Goal: Task Accomplishment & Management: Manage account settings

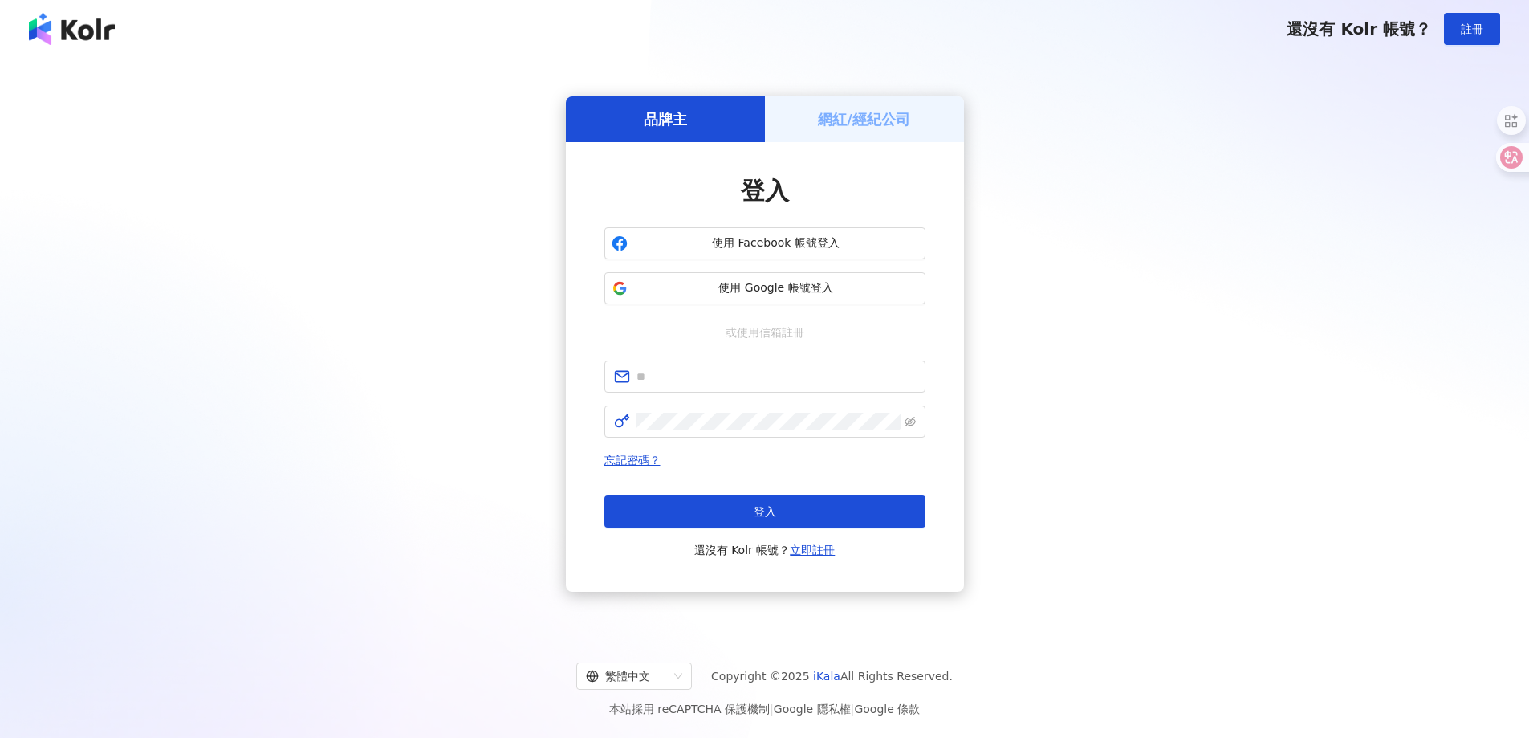
click at [902, 125] on h5 "網紅/經紀公司" at bounding box center [864, 119] width 92 height 20
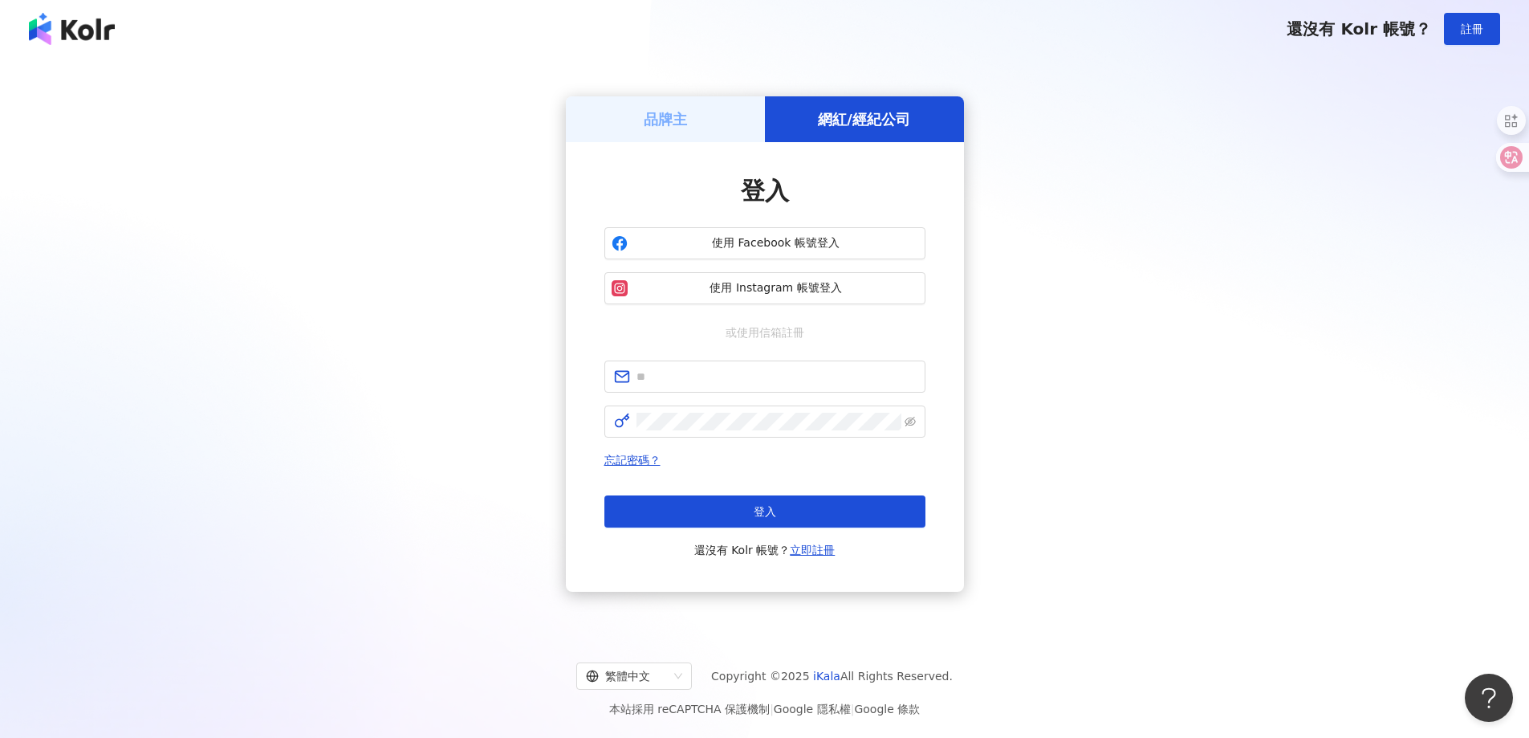
click at [1075, 340] on div "品牌主 網紅/經紀公司 登入 使用 Facebook 帳號登入 使用 Instagram 帳號登入 或使用信箱註冊 忘記密碼？ 登入 還沒有 Kolr 帳號？…" at bounding box center [764, 344] width 1491 height 547
click at [732, 145] on div "登入 使用 Facebook 帳號登入 使用 Instagram 帳號登入 或使用信箱註冊 忘記密碼？ 登入 還沒有 Kolr 帳號？ 立即註冊" at bounding box center [765, 367] width 398 height 450
click at [731, 141] on div "品牌主" at bounding box center [665, 119] width 199 height 46
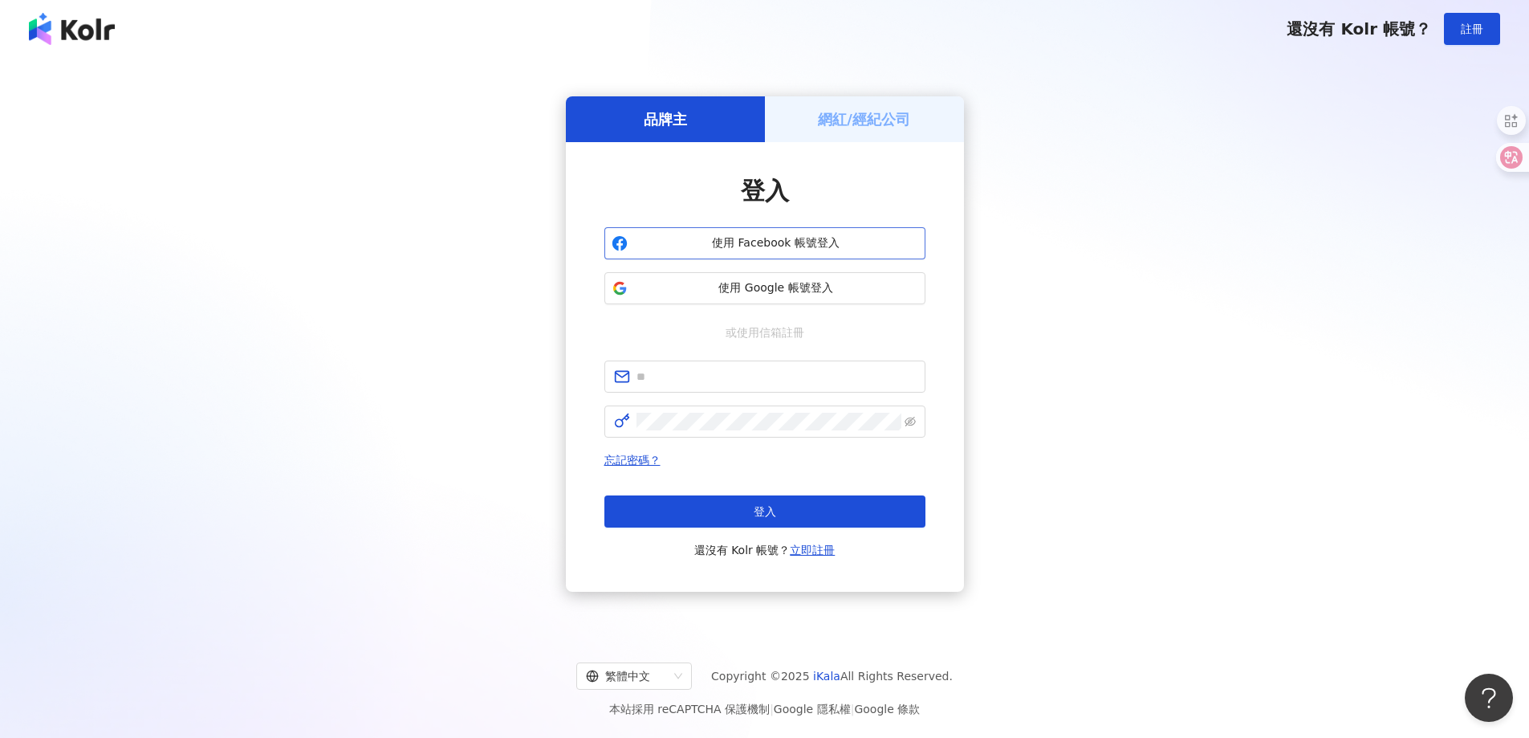
click at [812, 243] on span "使用 Facebook 帳號登入" at bounding box center [776, 243] width 284 height 16
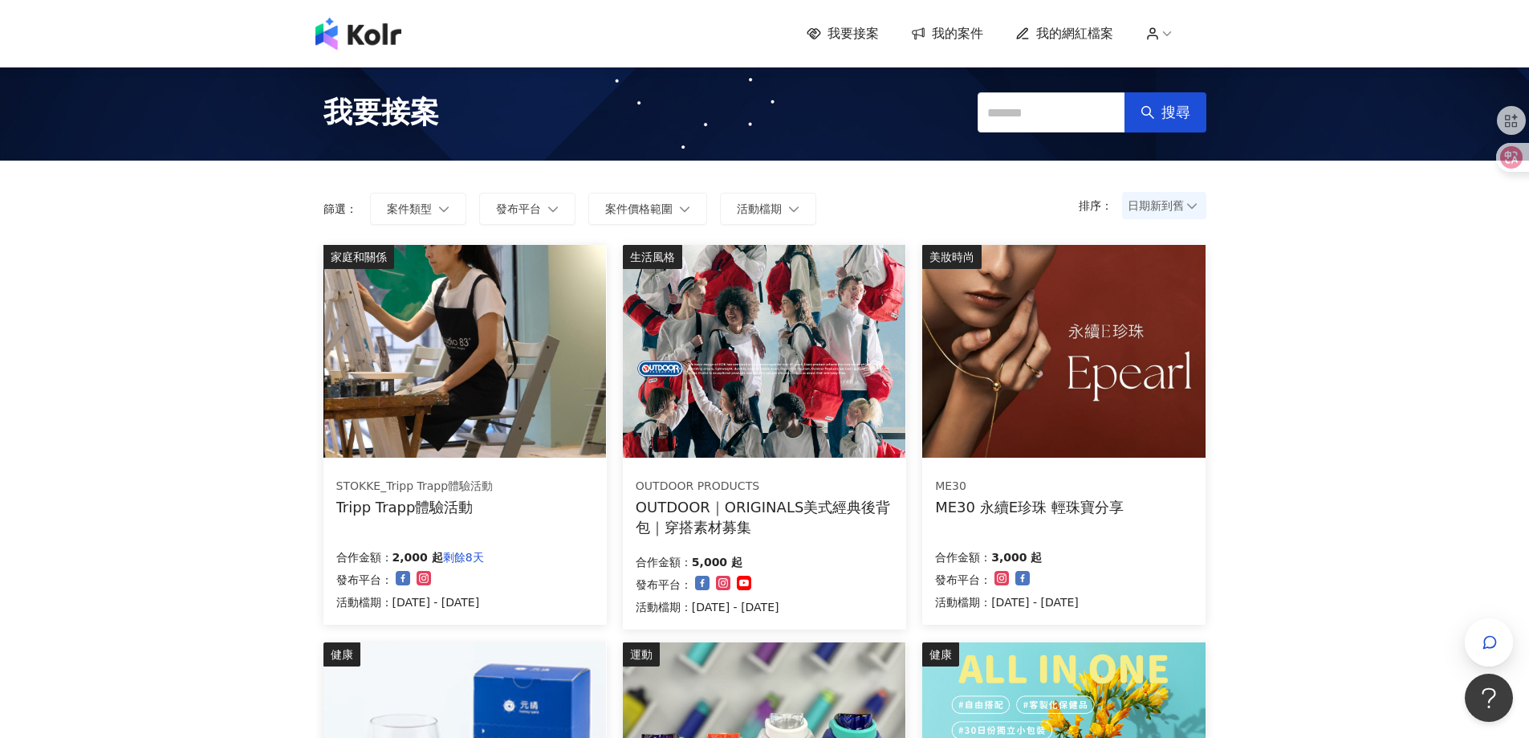
click at [879, 37] on span "我要接案" at bounding box center [853, 34] width 51 height 18
click at [829, 31] on link "我要接案" at bounding box center [843, 34] width 72 height 18
click at [863, 30] on span "我要接案" at bounding box center [853, 34] width 51 height 18
click at [859, 31] on span "我要接案" at bounding box center [853, 34] width 51 height 18
drag, startPoint x: 1314, startPoint y: 352, endPoint x: 1305, endPoint y: 355, distance: 8.4
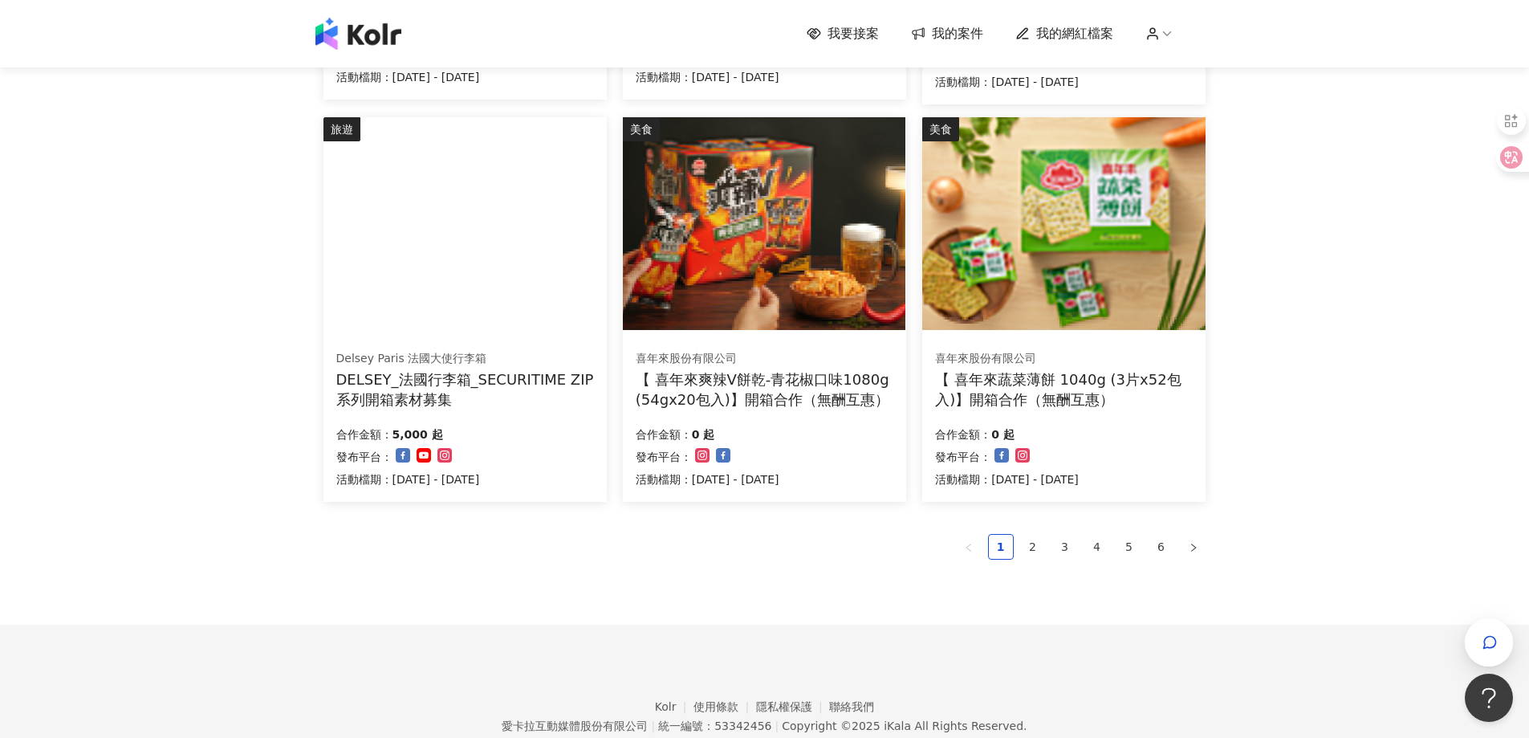
scroll to position [988, 0]
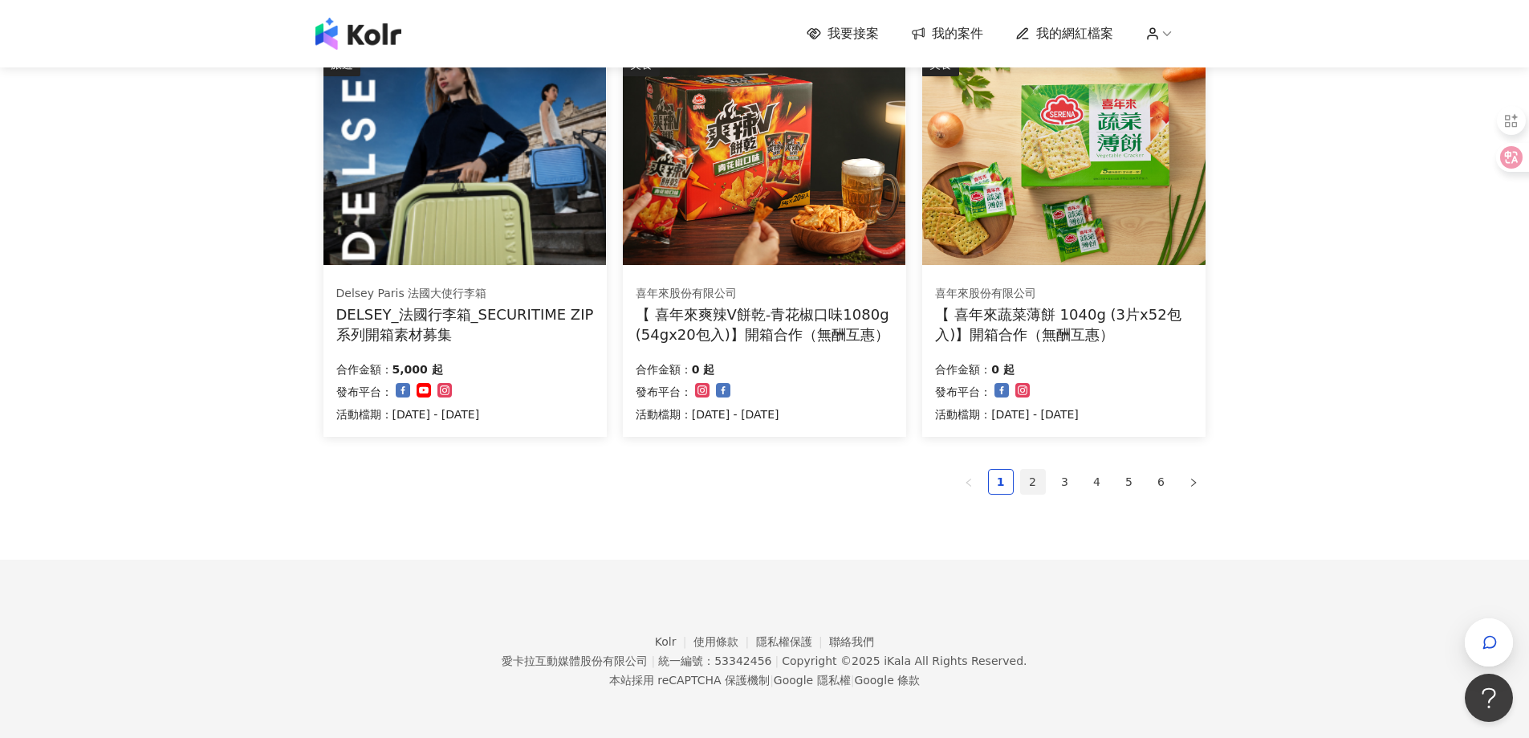
click at [1038, 486] on link "2" at bounding box center [1033, 482] width 24 height 24
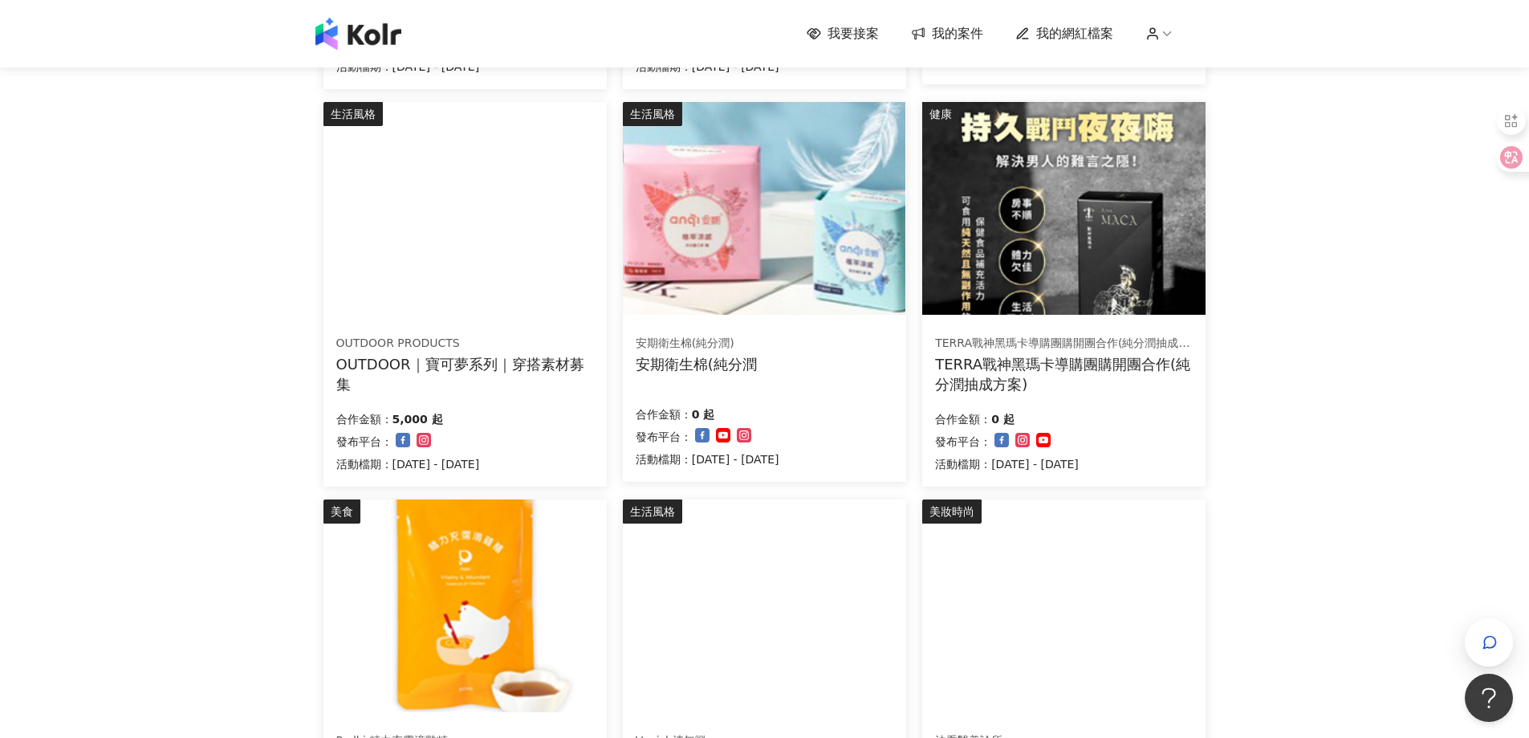
scroll to position [506, 0]
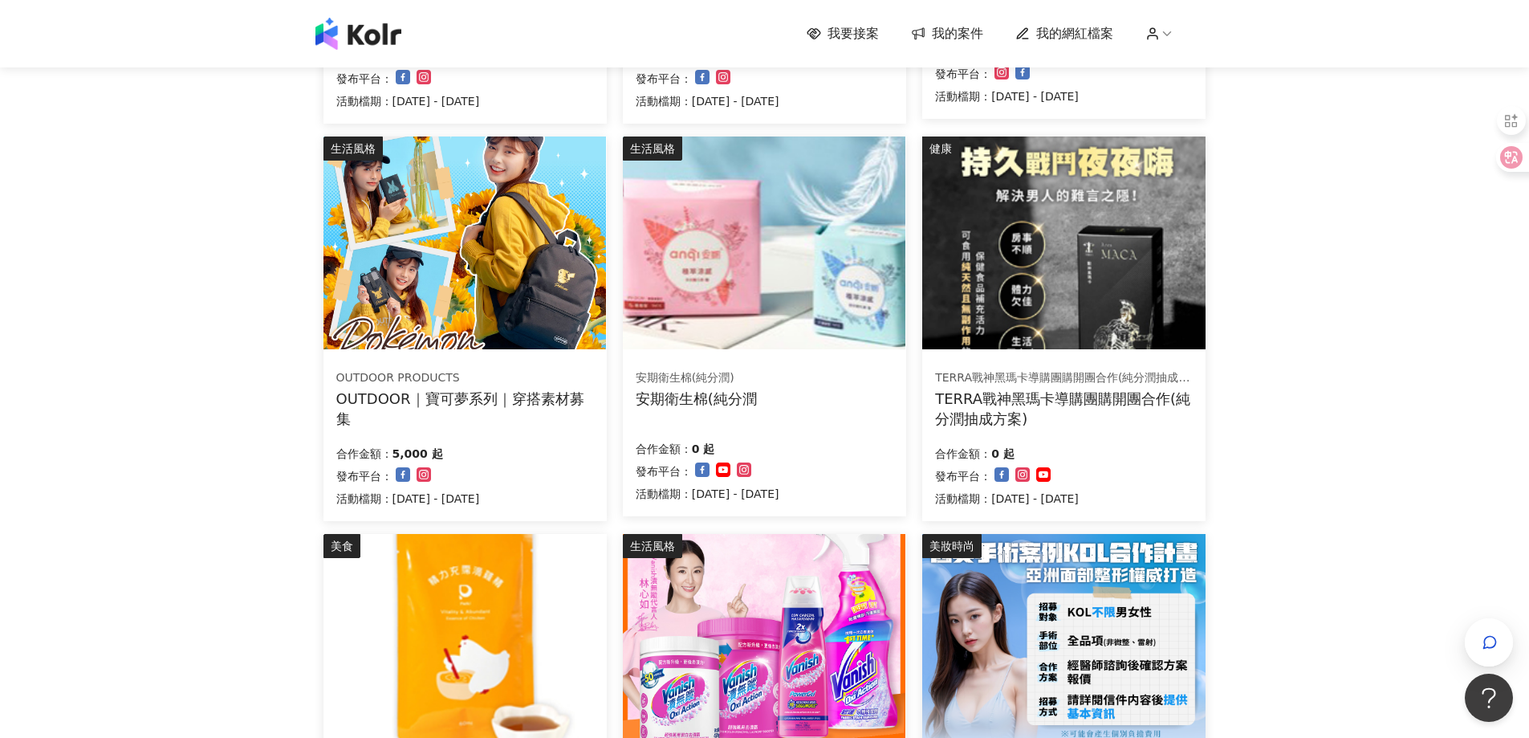
click at [714, 247] on img at bounding box center [764, 242] width 283 height 213
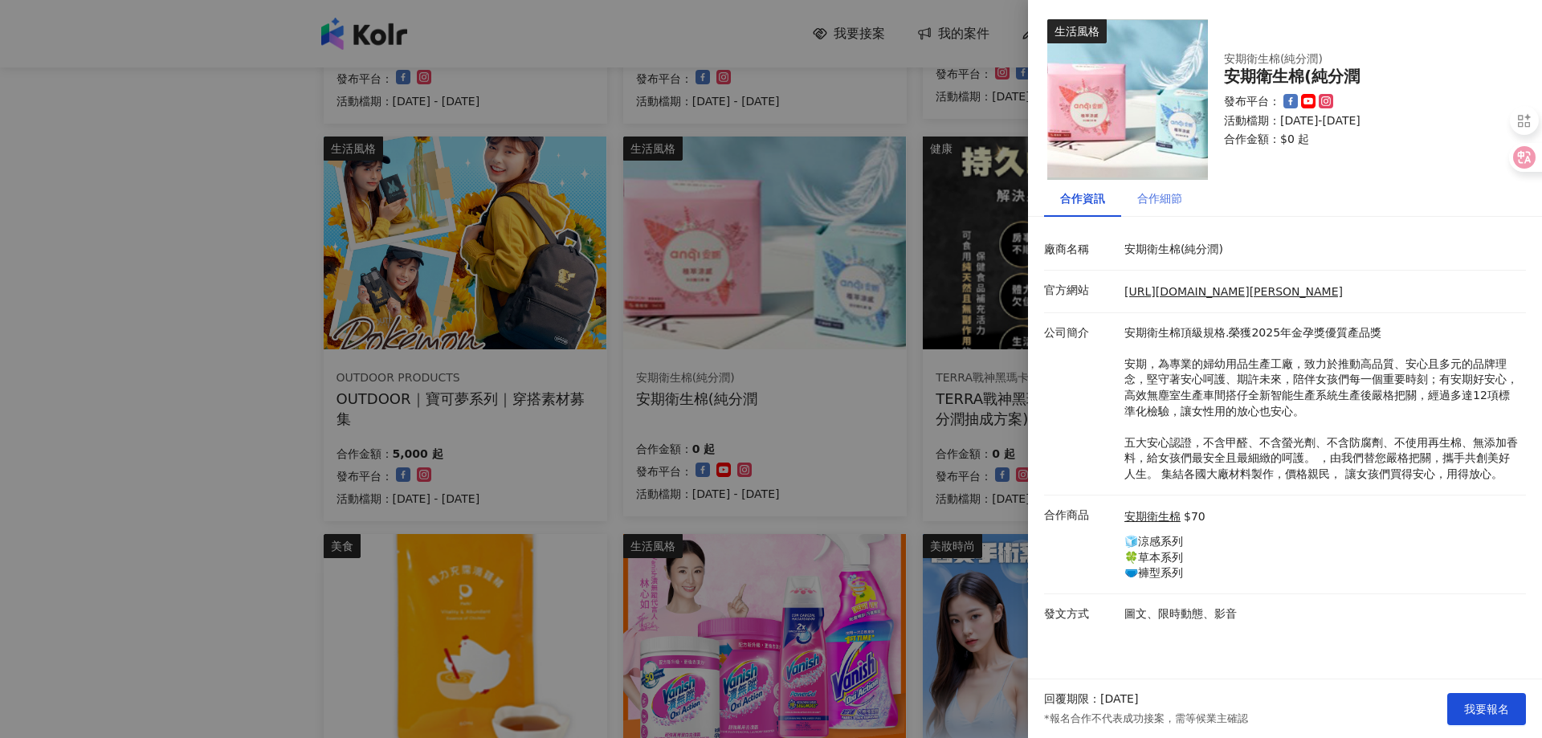
click at [1171, 208] on div "合作細節" at bounding box center [1159, 198] width 77 height 37
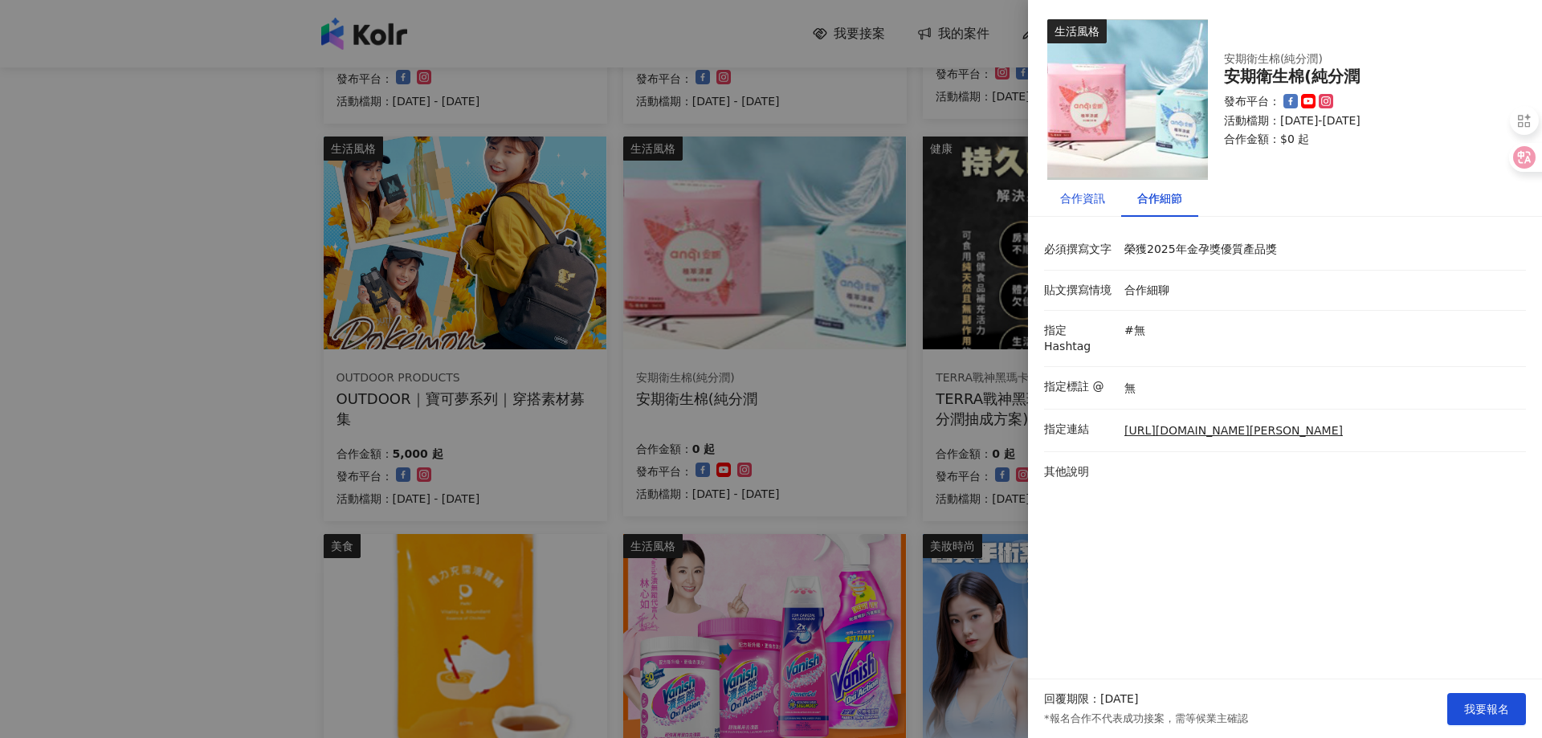
click at [1078, 203] on div "合作資訊" at bounding box center [1082, 198] width 45 height 18
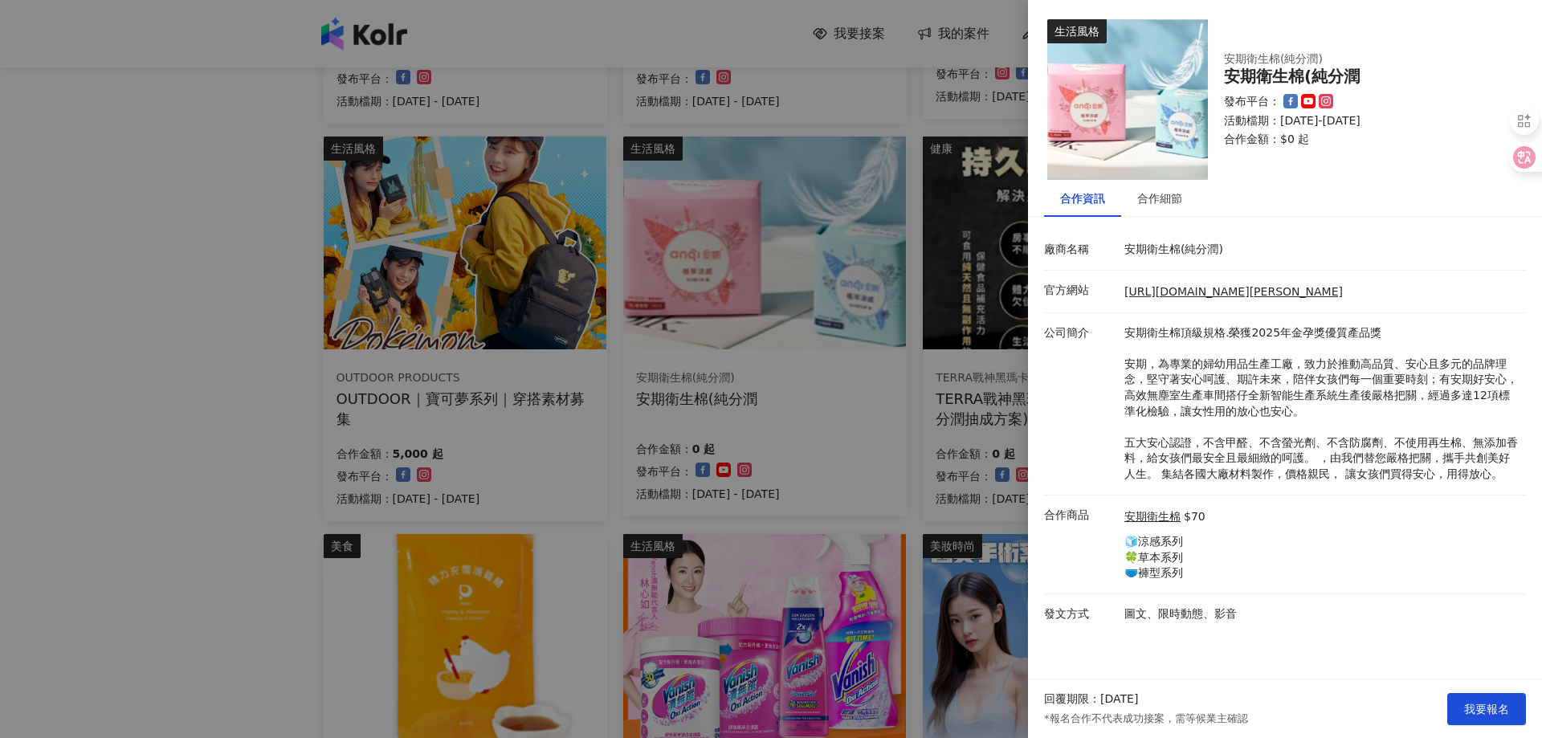
click at [649, 302] on div at bounding box center [771, 369] width 1542 height 738
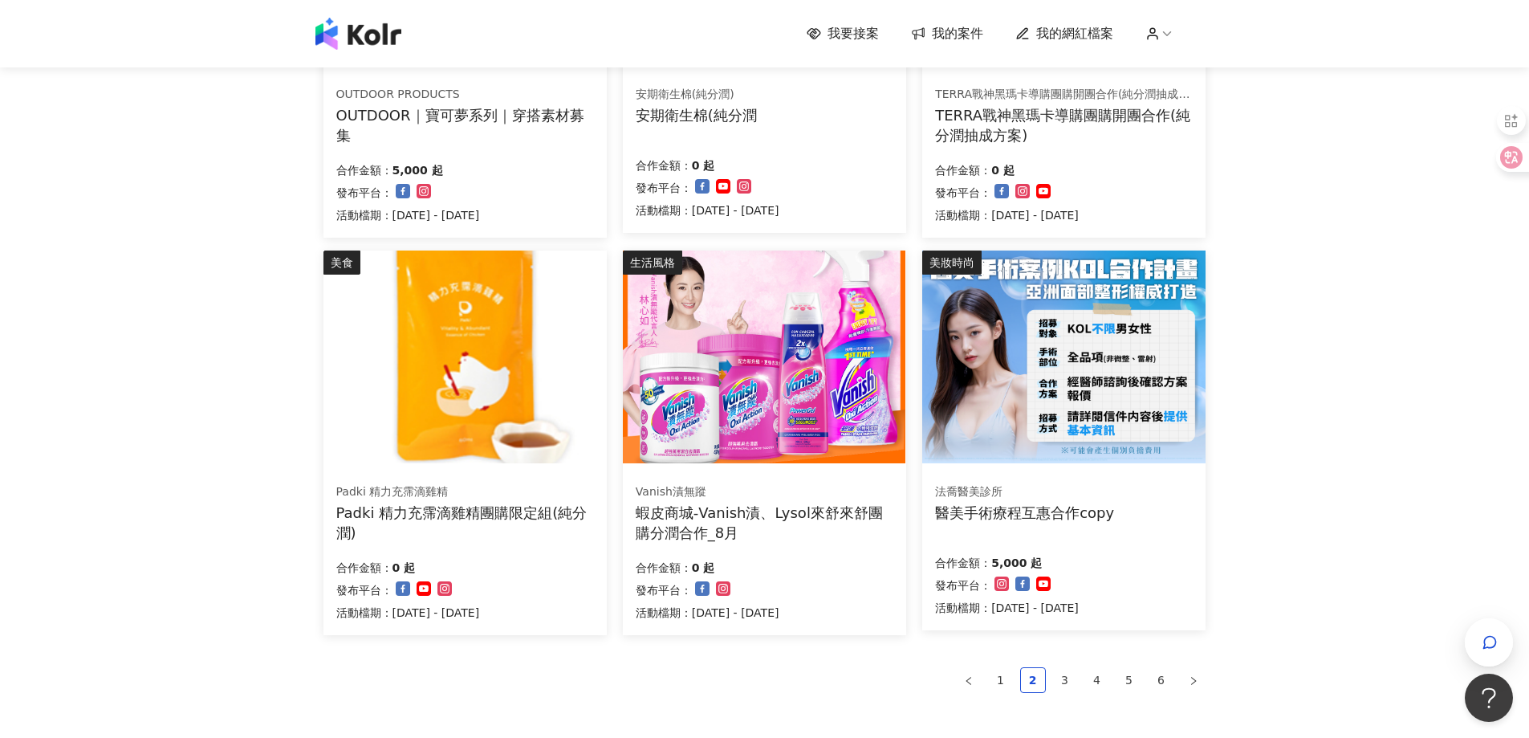
scroll to position [988, 0]
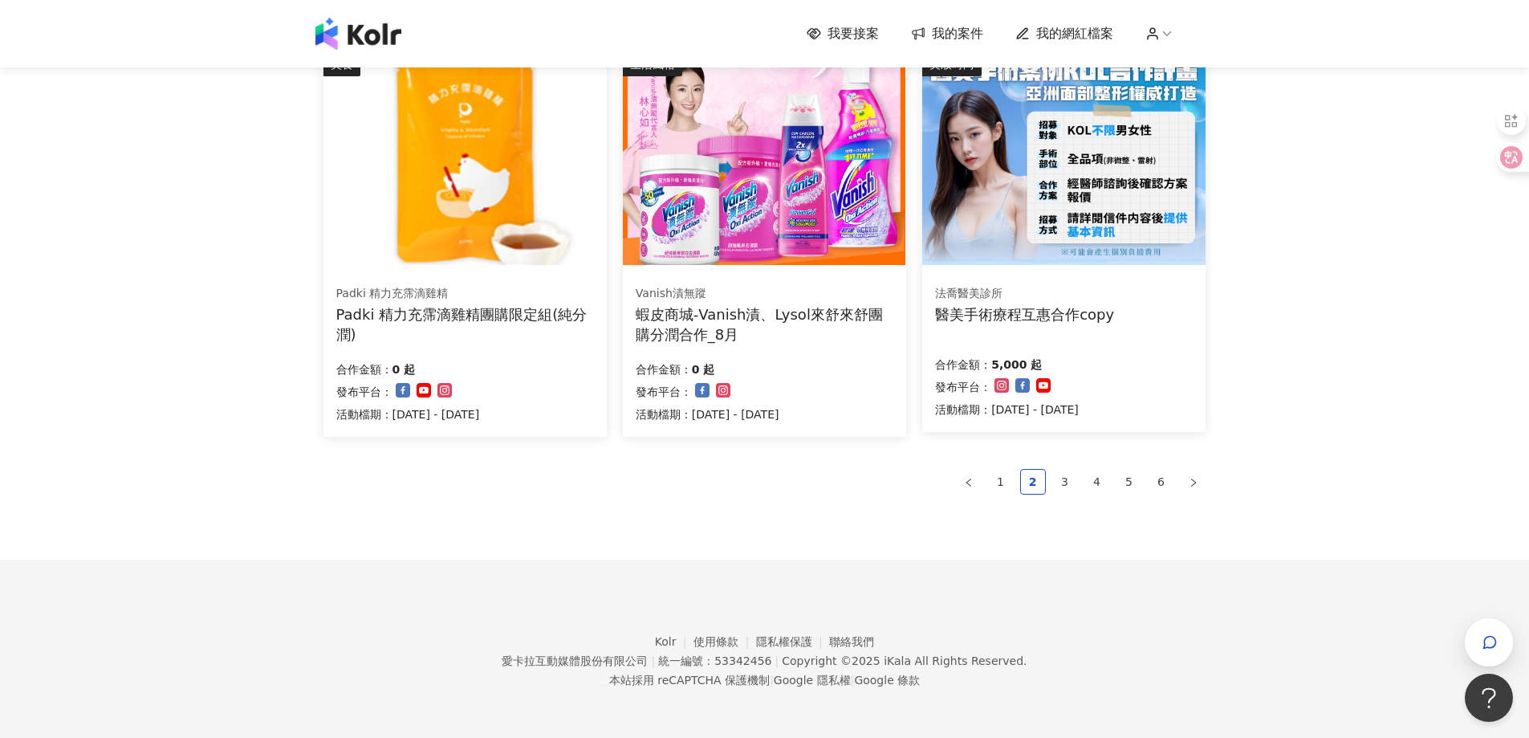
click at [1062, 39] on span "我的網紅檔案" at bounding box center [1075, 34] width 77 height 18
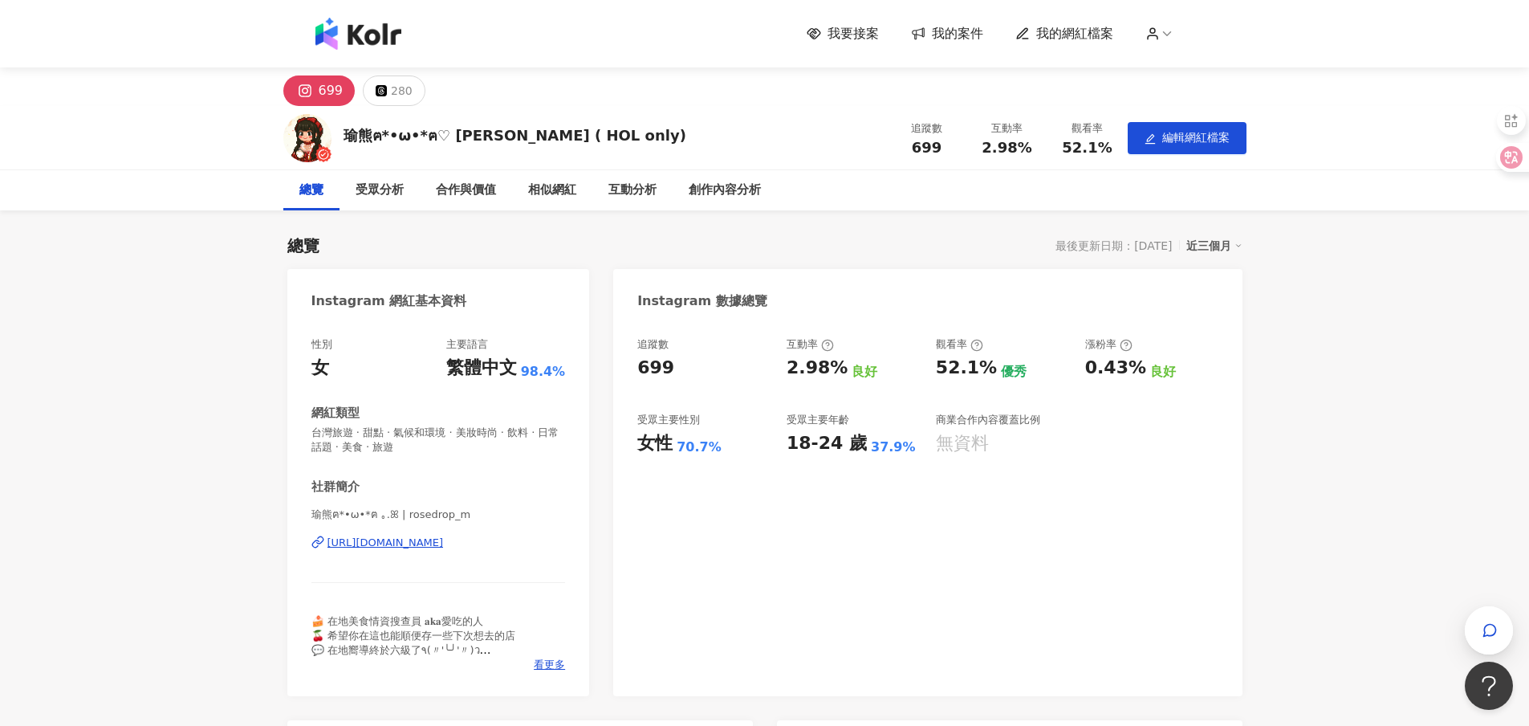
click at [492, 458] on div "性別 女 主要語言 繁體中文 98.4% 網紅類型 台灣旅遊 · 甜點 · 氣候和環境 · 美妝時尚 · 飲料 · 日常話題 · 美食 · 旅遊 社群簡介 瑜…" at bounding box center [439, 504] width 255 height 335
click at [586, 484] on div "性別 女 主要語言 繁體中文 98.4% 網紅類型 台灣旅遊 · 甜點 · 氣候和環境 · 美妝時尚 · 飲料 · 日常話題 · 美食 · 旅遊 社群簡介 瑜…" at bounding box center [438, 508] width 303 height 375
